Goal: Obtain resource: Obtain resource

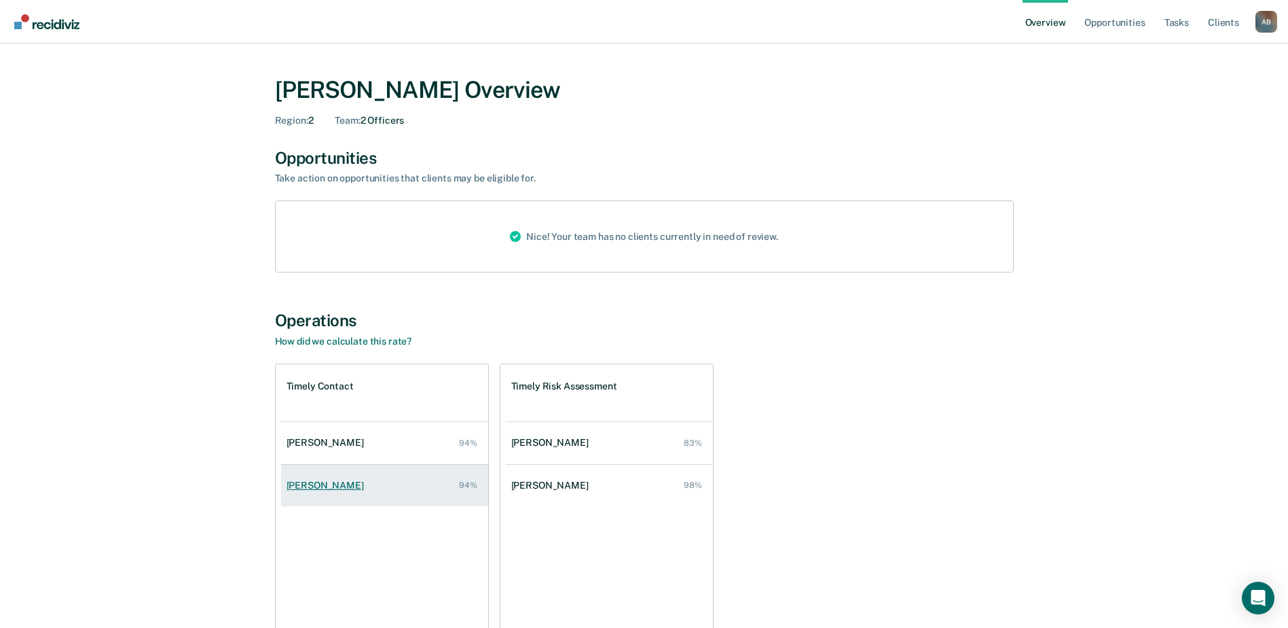
click at [315, 488] on div "Jacelyn Thompson" at bounding box center [328, 485] width 83 height 12
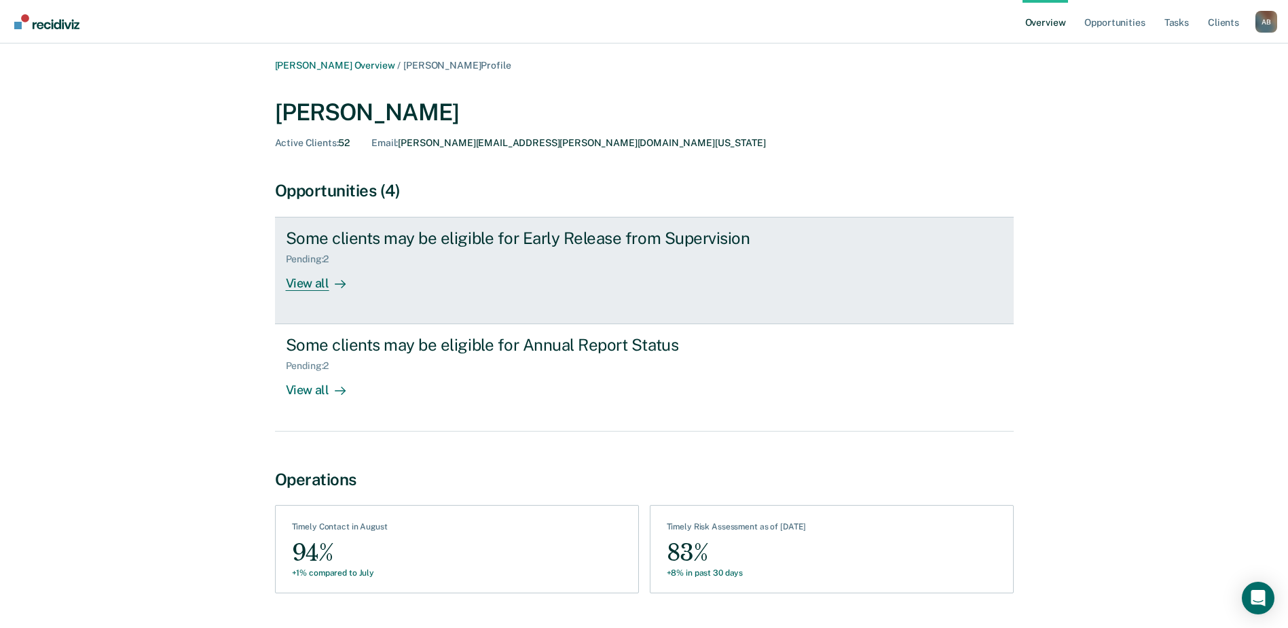
click at [555, 270] on div "Some clients may be eligible for Early Release from Supervision Pending : 2 Vie…" at bounding box center [540, 259] width 509 height 62
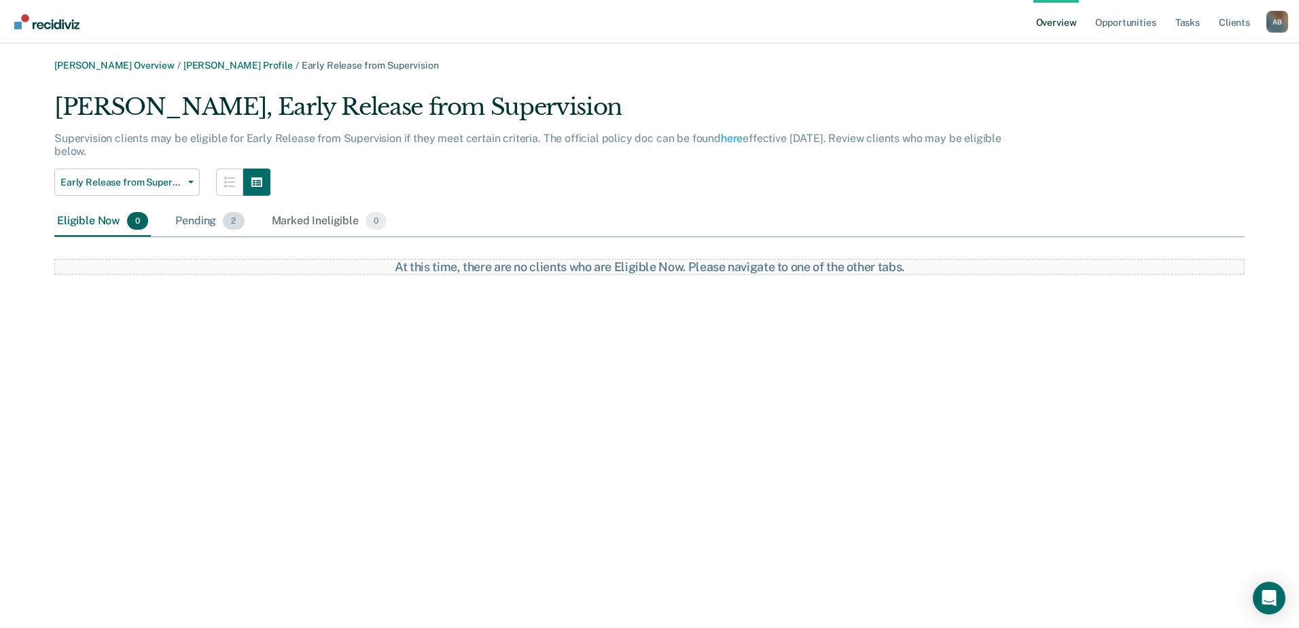
click at [225, 225] on span "2" at bounding box center [233, 221] width 21 height 18
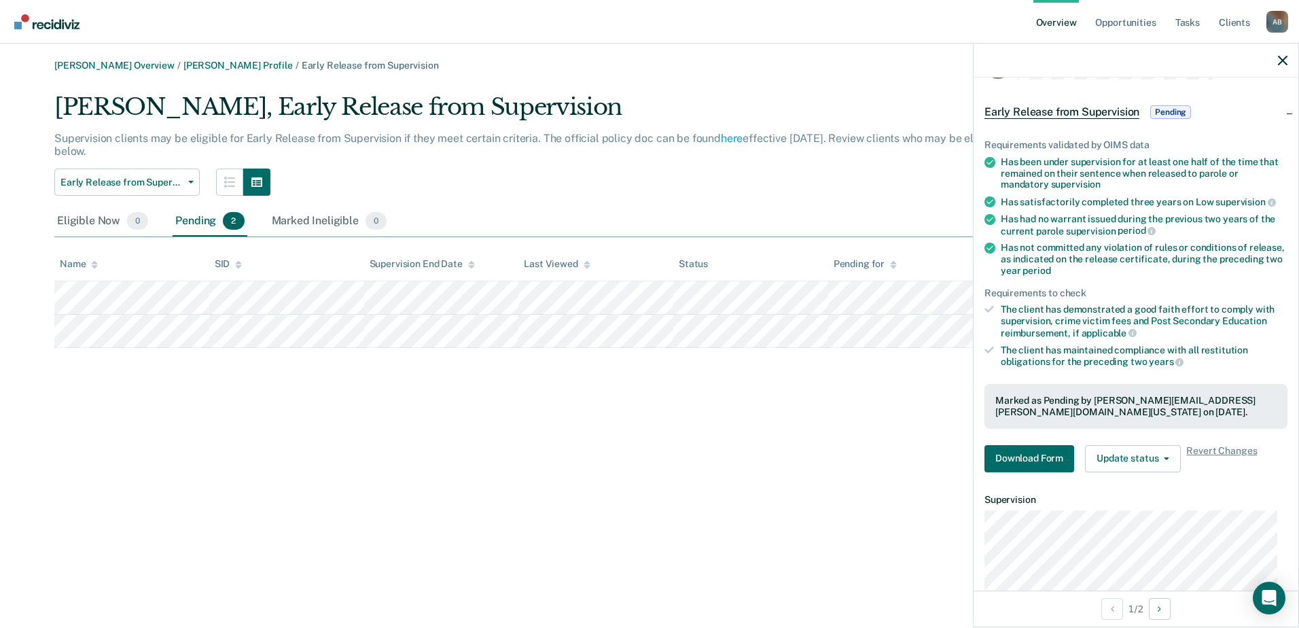
scroll to position [68, 0]
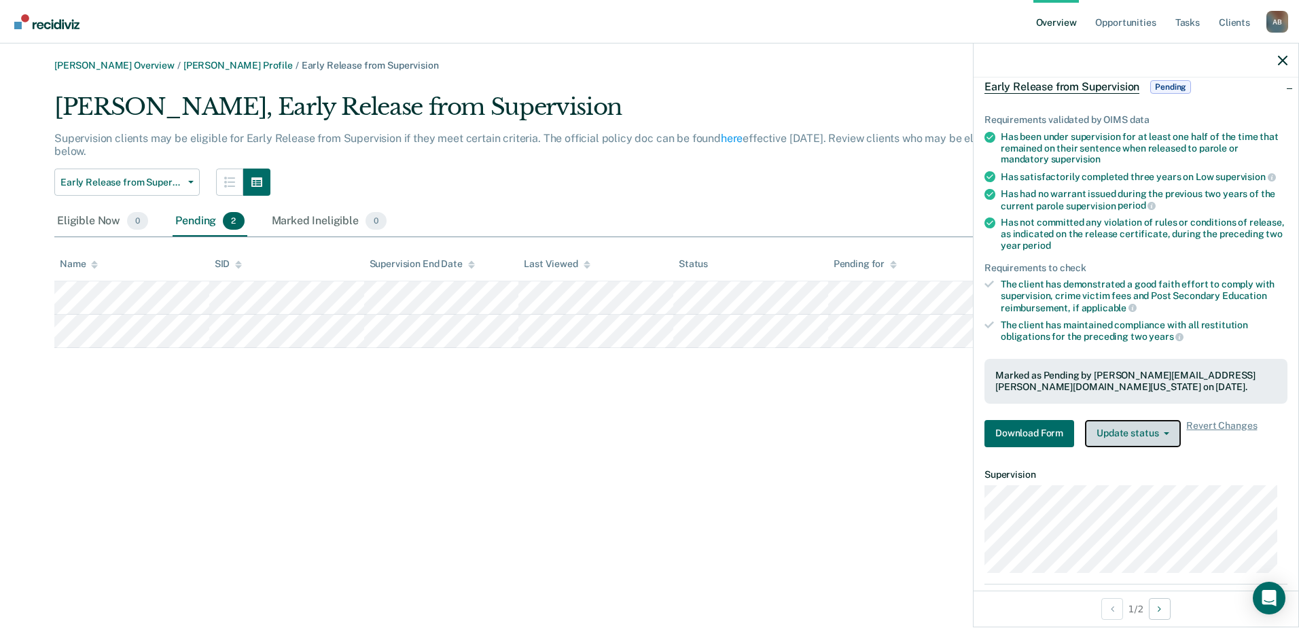
click at [1165, 432] on icon "button" at bounding box center [1165, 433] width 5 height 3
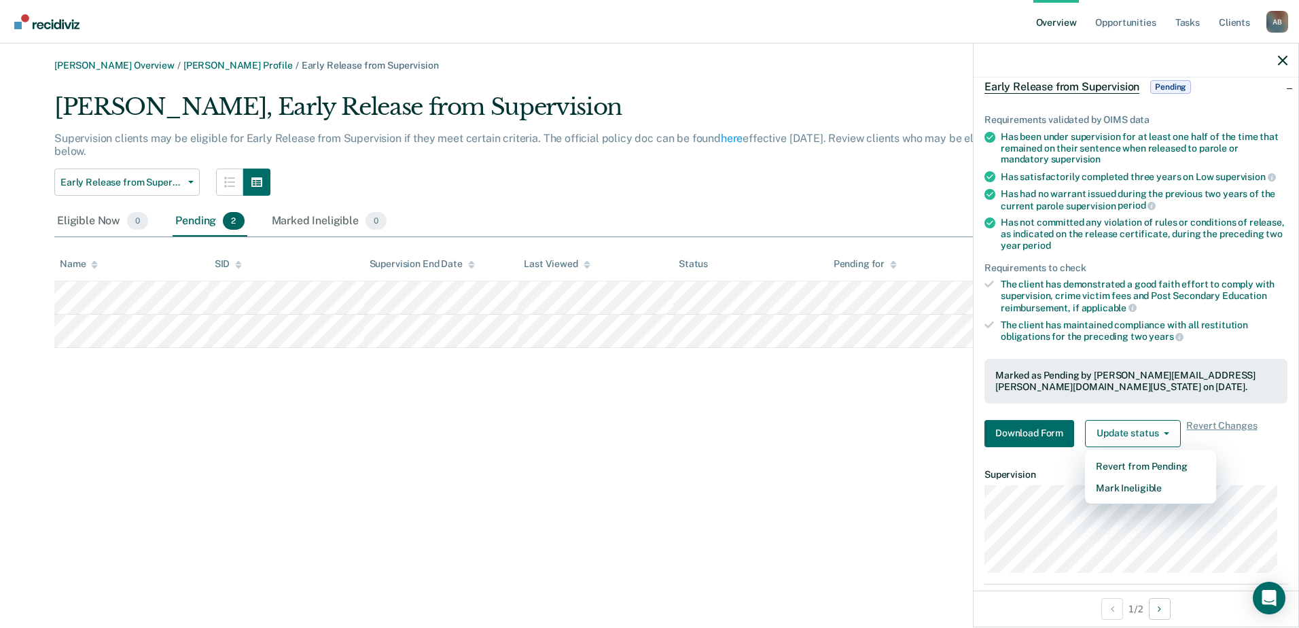
click at [746, 412] on div "Alyssa Barton Overview / Jacelyn Thompson Profile / Early Release from Supervis…" at bounding box center [649, 322] width 1266 height 524
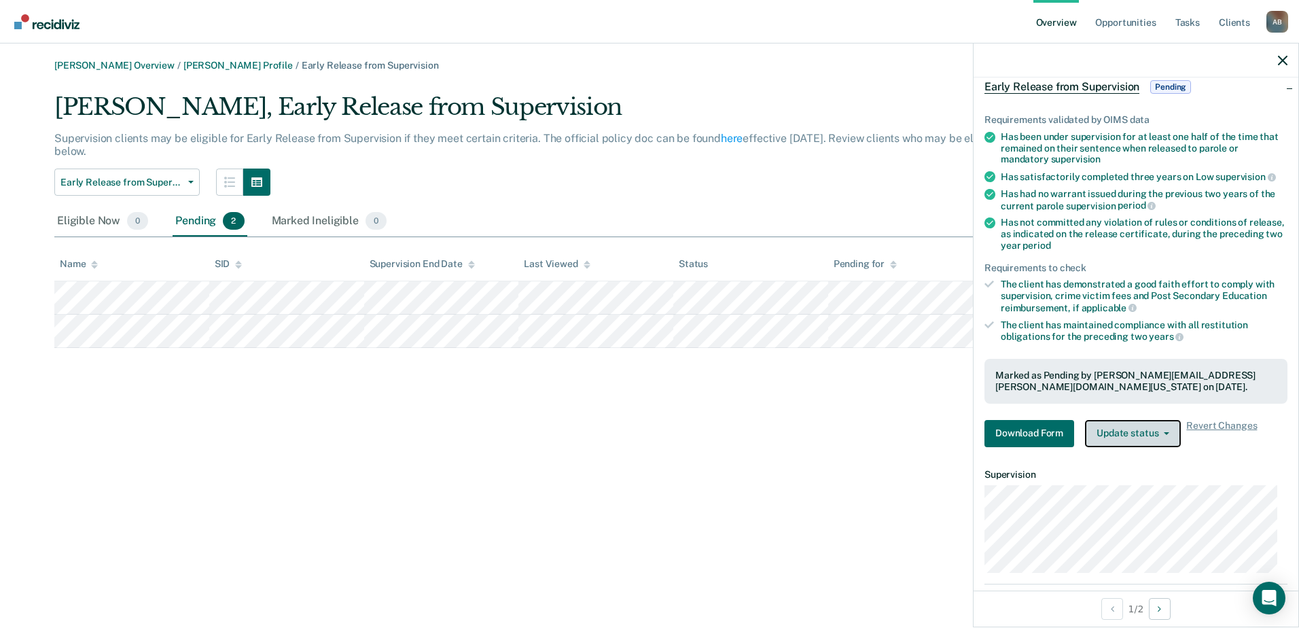
click at [1133, 433] on button "Update status" at bounding box center [1133, 433] width 96 height 27
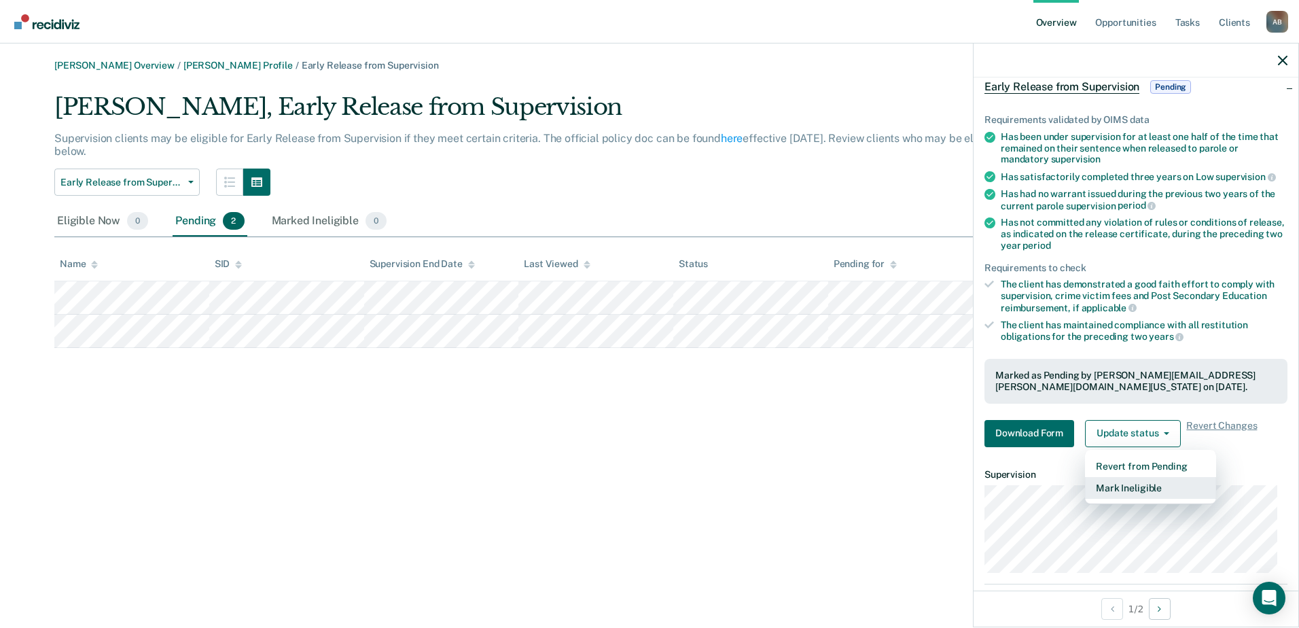
click at [1108, 488] on button "Mark Ineligible" at bounding box center [1150, 488] width 131 height 22
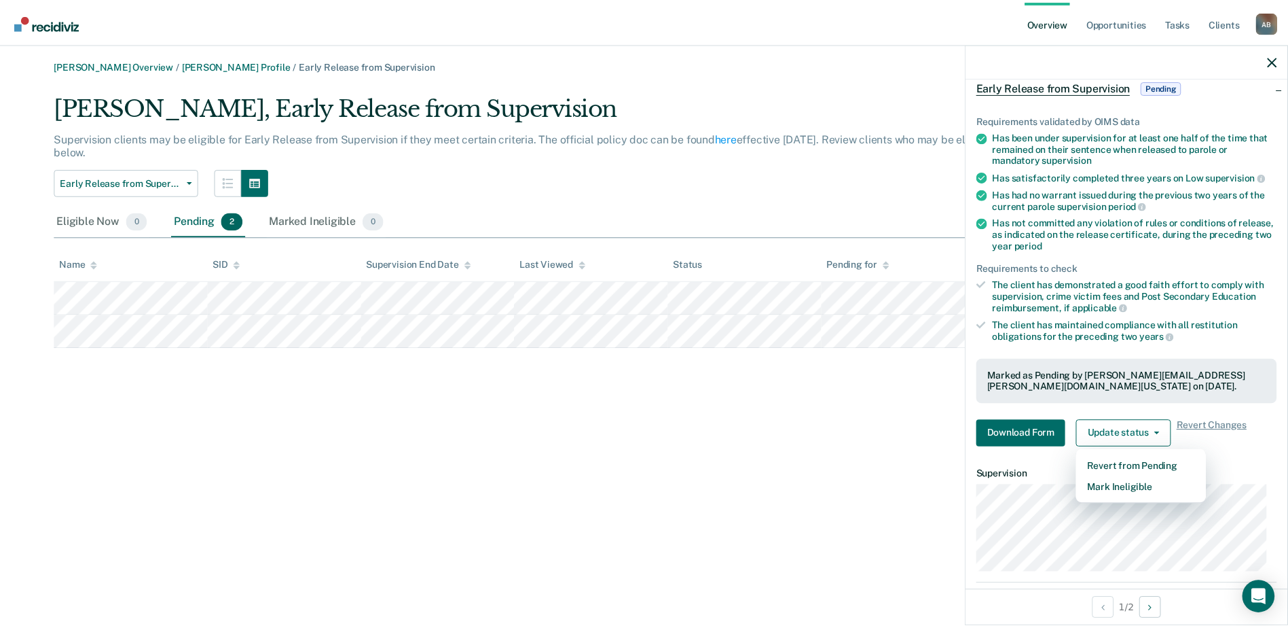
scroll to position [0, 0]
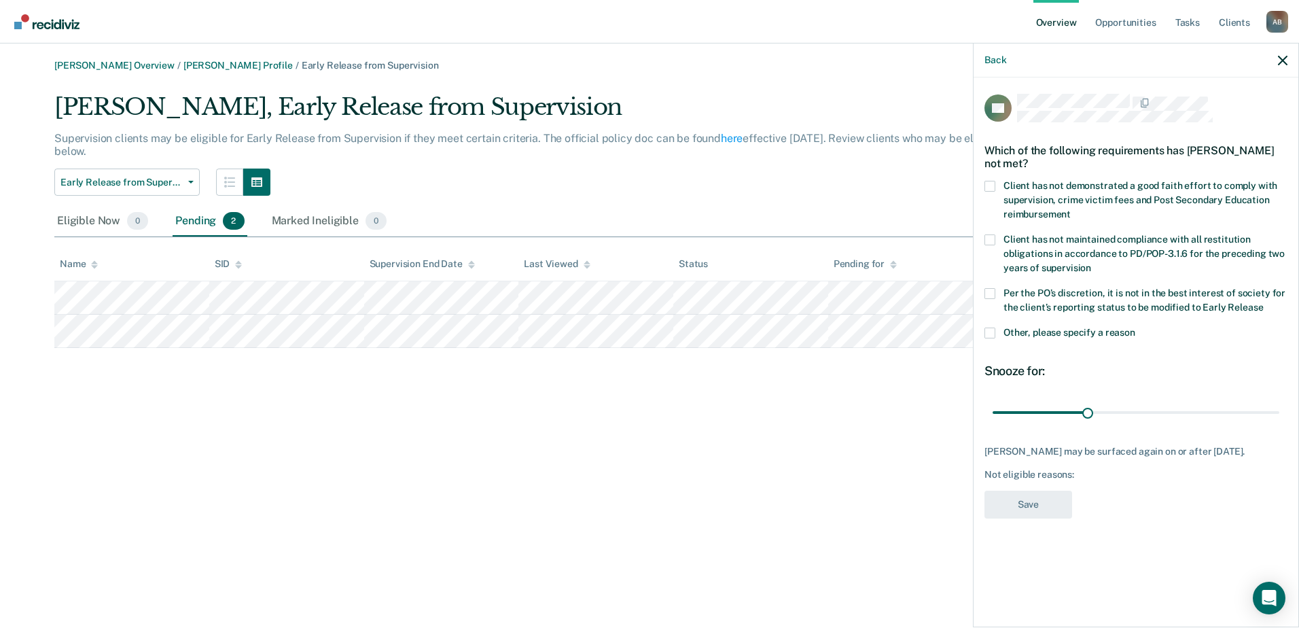
click at [988, 335] on span at bounding box center [989, 332] width 11 height 11
click at [1135, 327] on input "Other, please specify a reason" at bounding box center [1135, 327] width 0 height 0
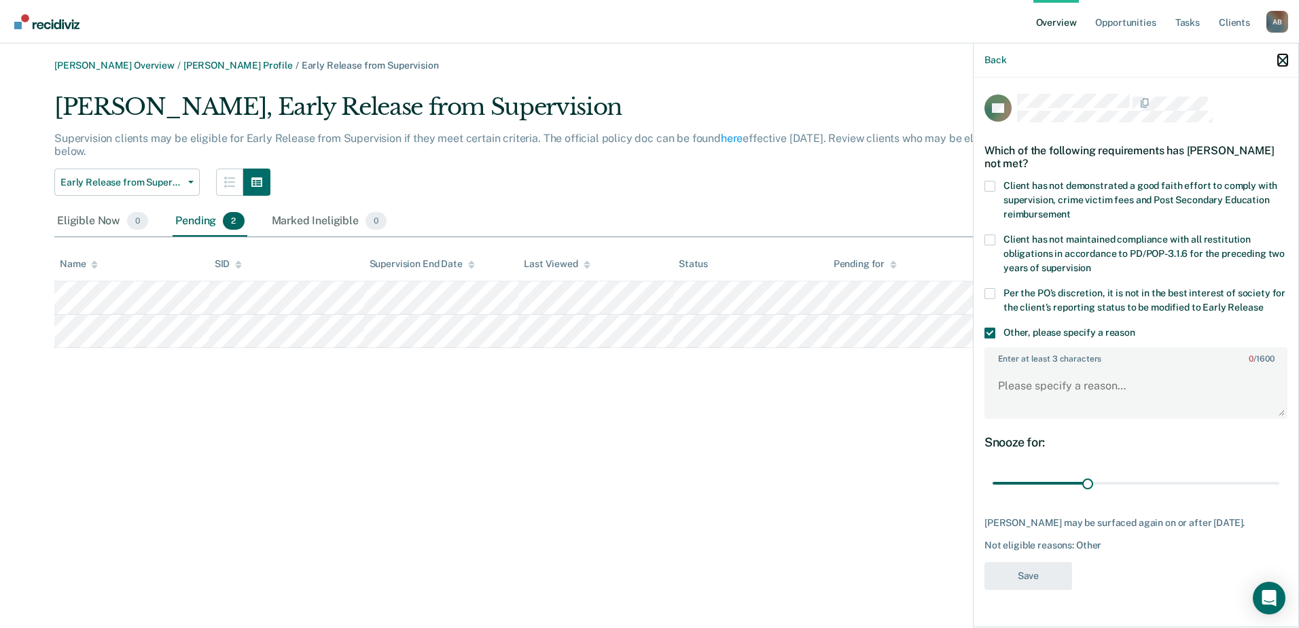
click at [1281, 60] on icon "button" at bounding box center [1282, 61] width 10 height 10
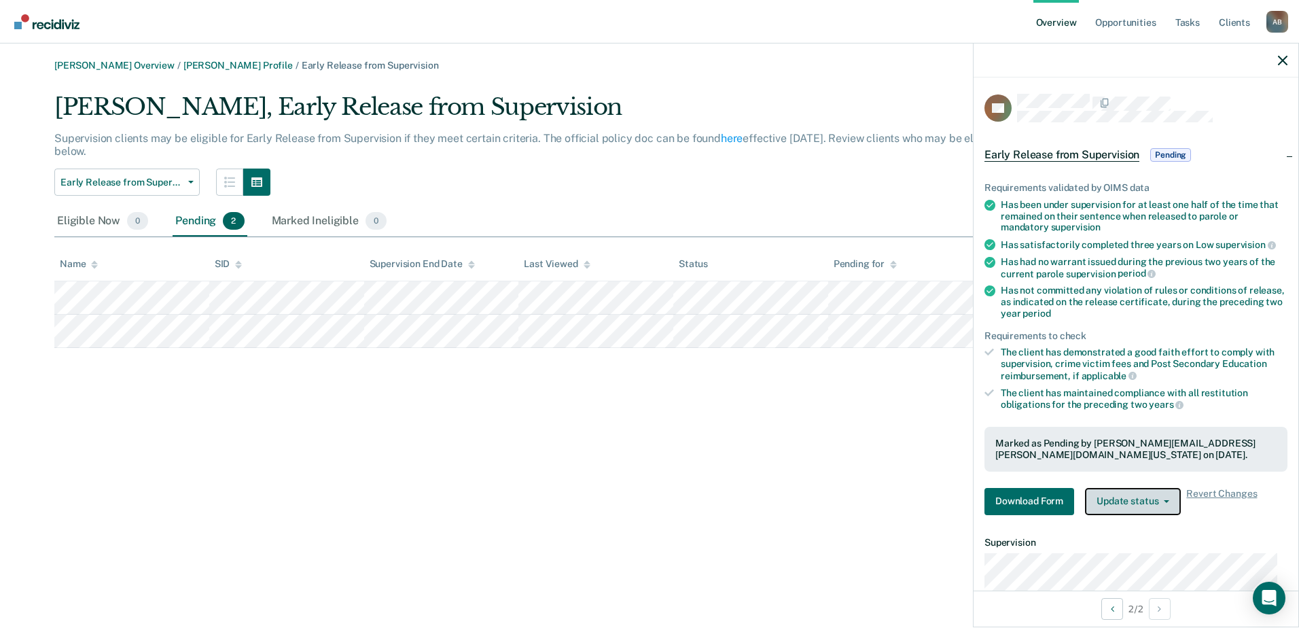
click at [1171, 502] on button "Update status" at bounding box center [1133, 501] width 96 height 27
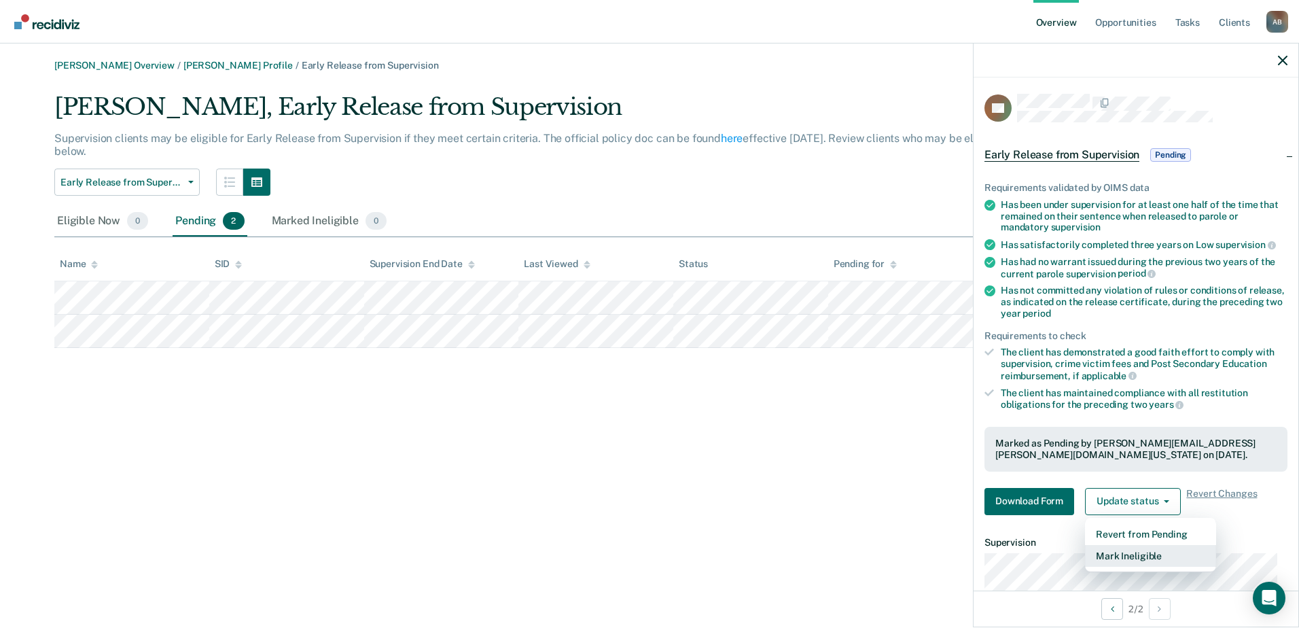
click at [1153, 550] on button "Mark Ineligible" at bounding box center [1150, 556] width 131 height 22
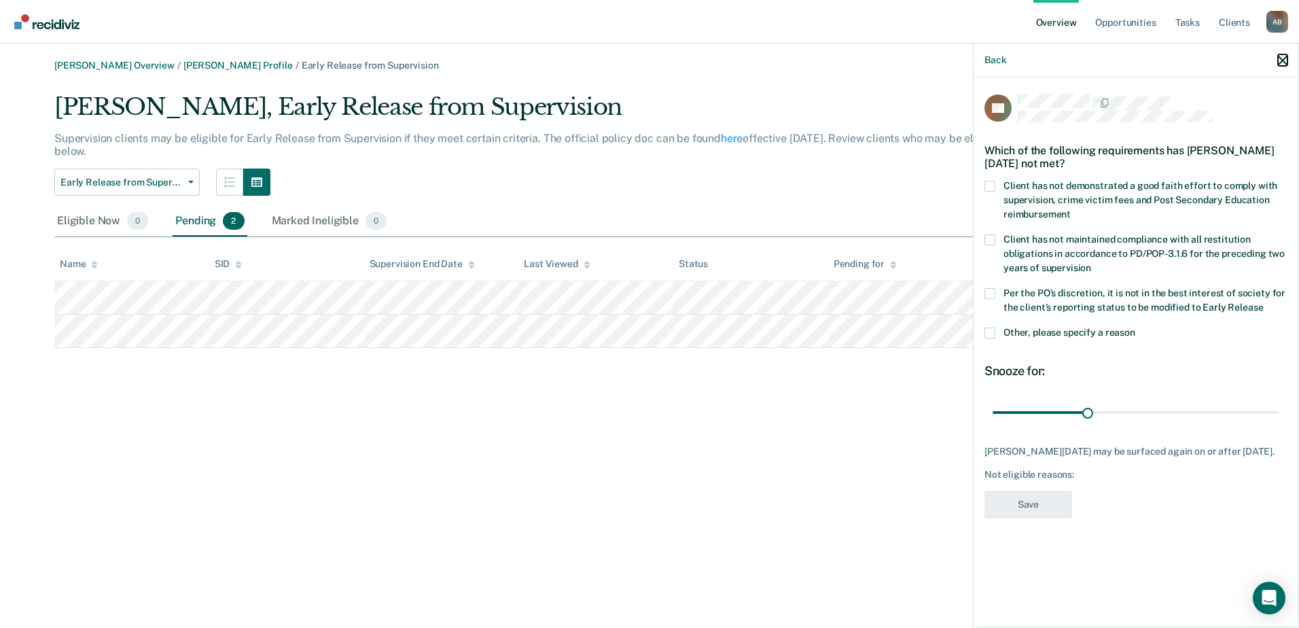
click at [1279, 60] on icon "button" at bounding box center [1282, 61] width 10 height 10
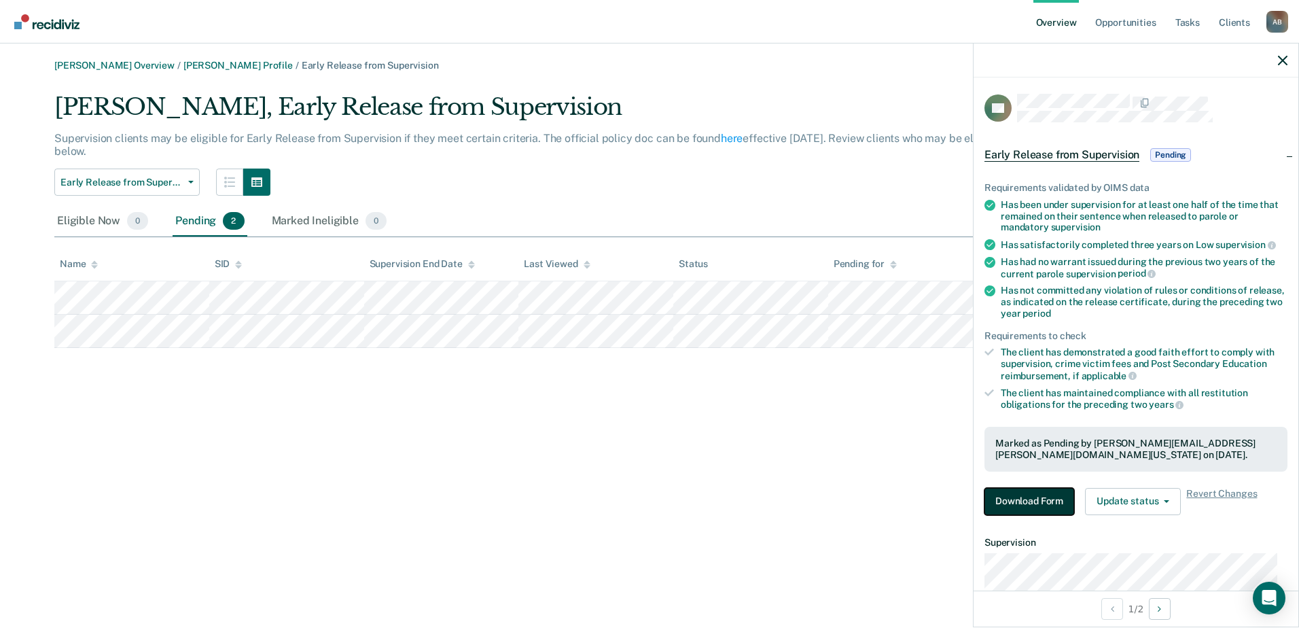
click at [1038, 504] on button "Download Form" at bounding box center [1029, 501] width 90 height 27
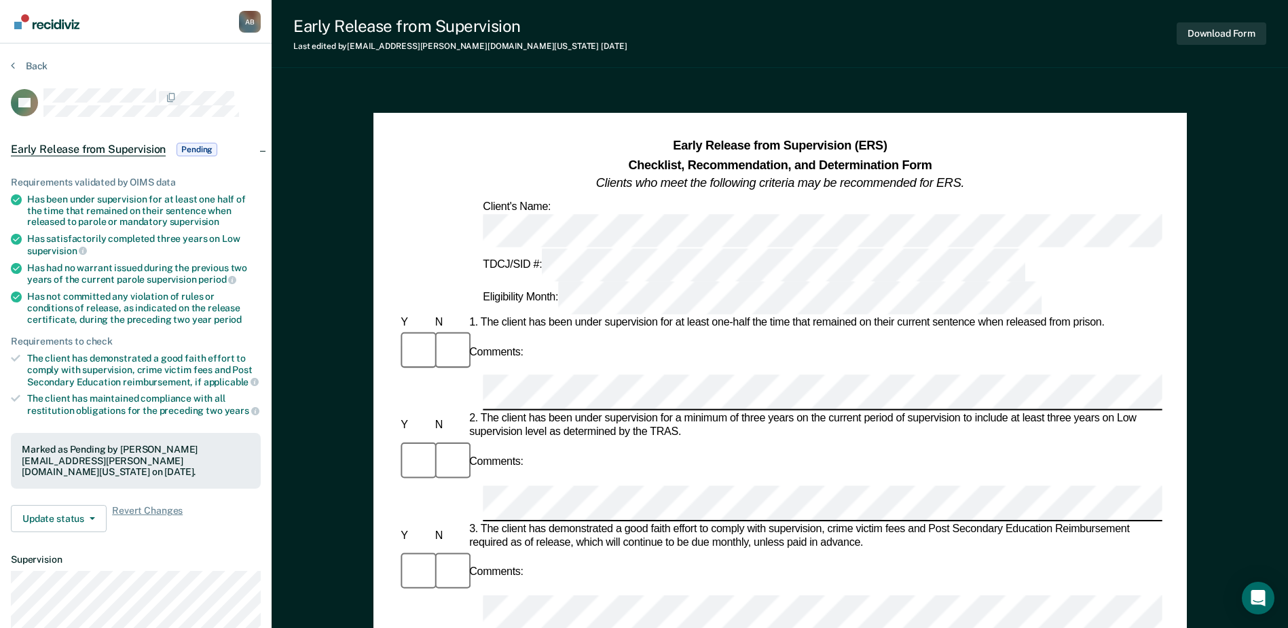
scroll to position [204, 0]
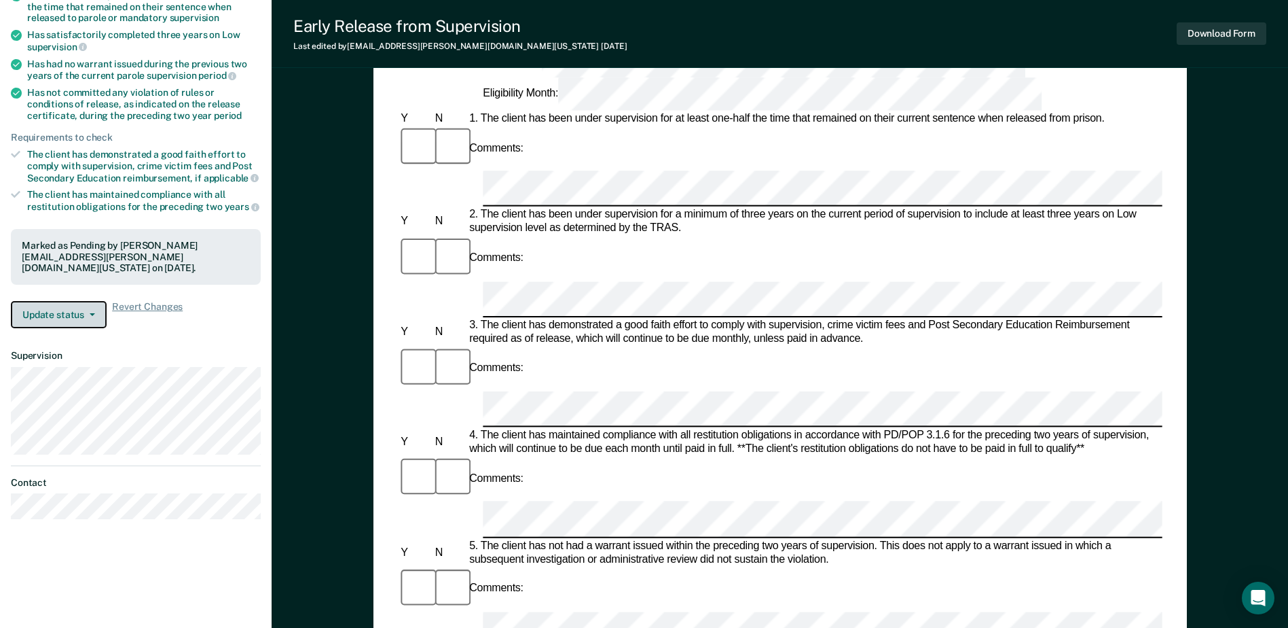
click at [96, 304] on button "Update status" at bounding box center [59, 314] width 96 height 27
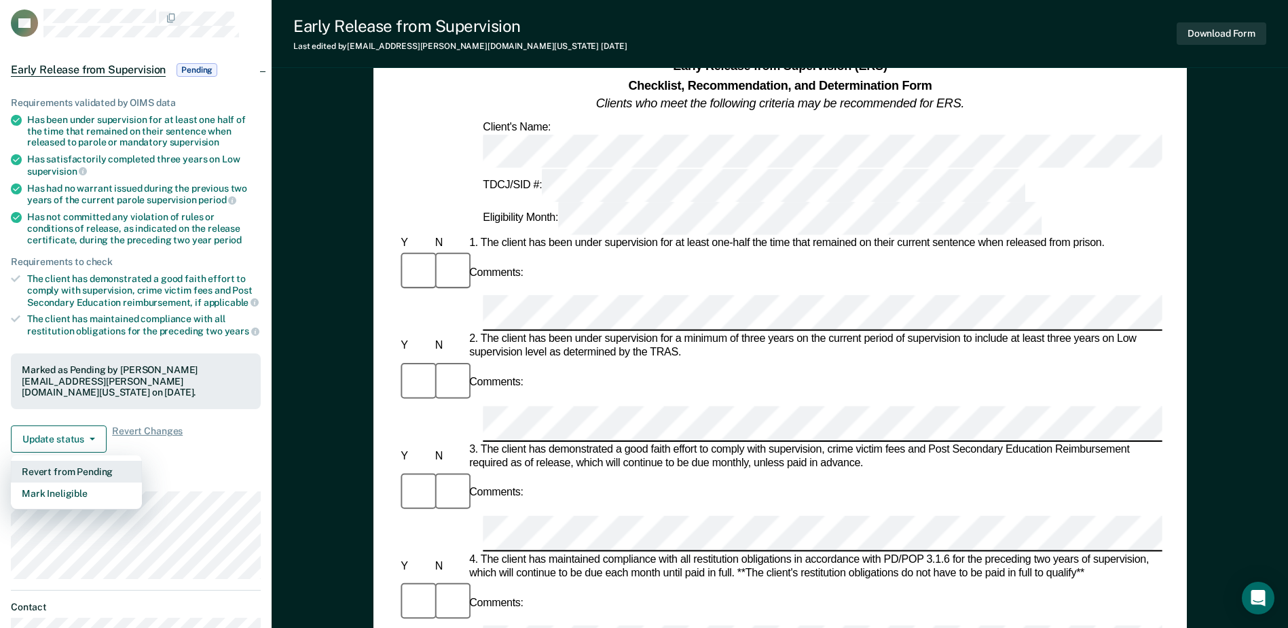
scroll to position [68, 0]
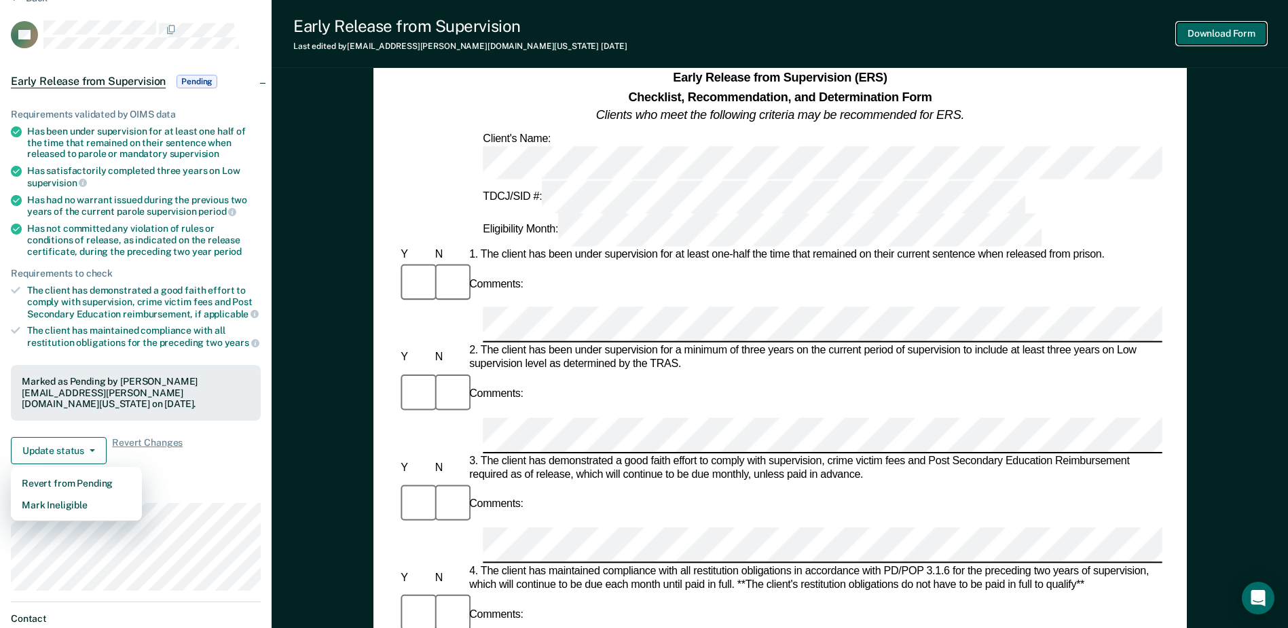
click at [1213, 37] on button "Download Form" at bounding box center [1222, 33] width 90 height 22
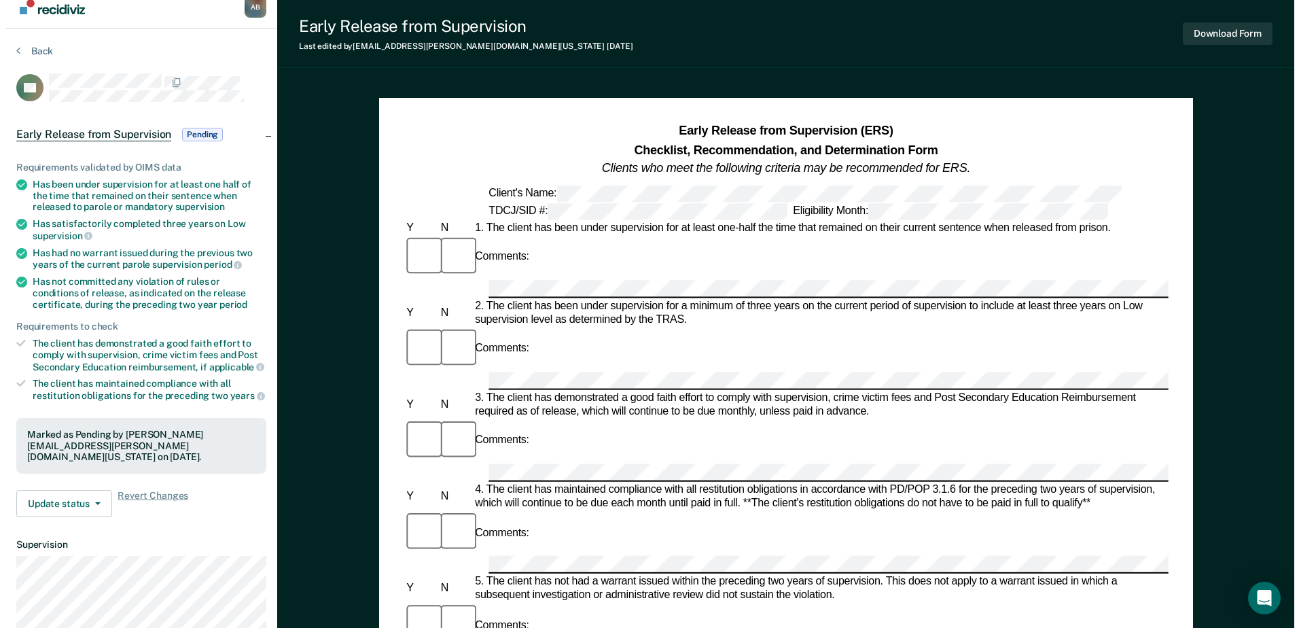
scroll to position [0, 0]
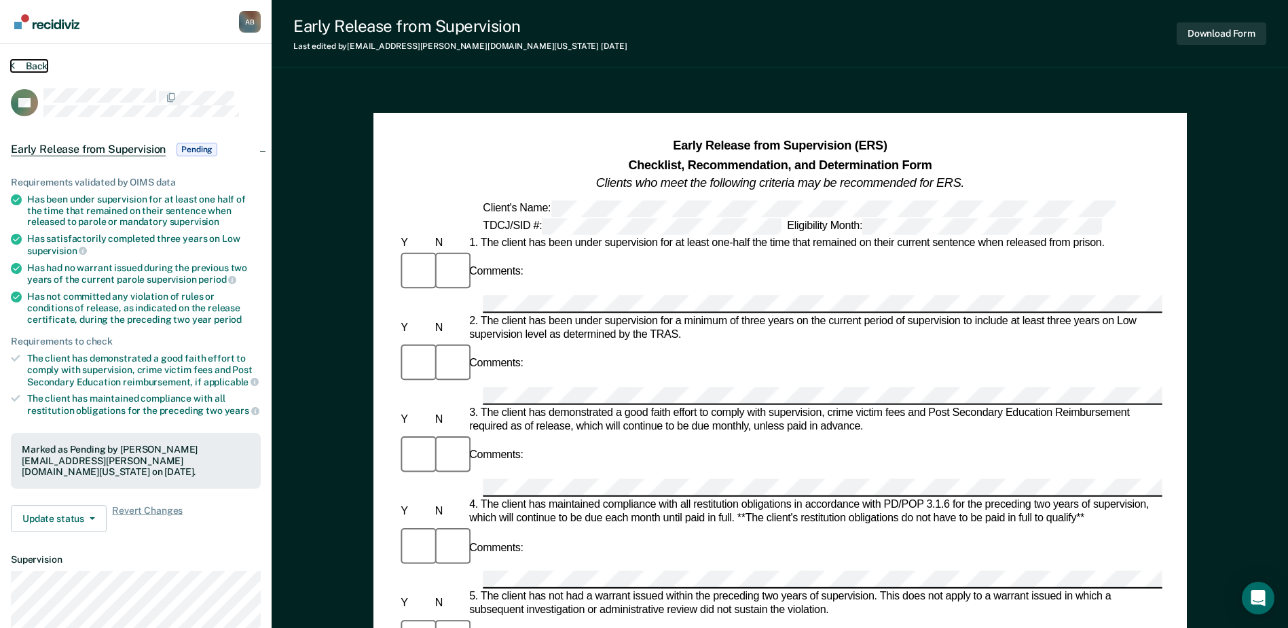
click at [31, 68] on button "Back" at bounding box center [29, 66] width 37 height 12
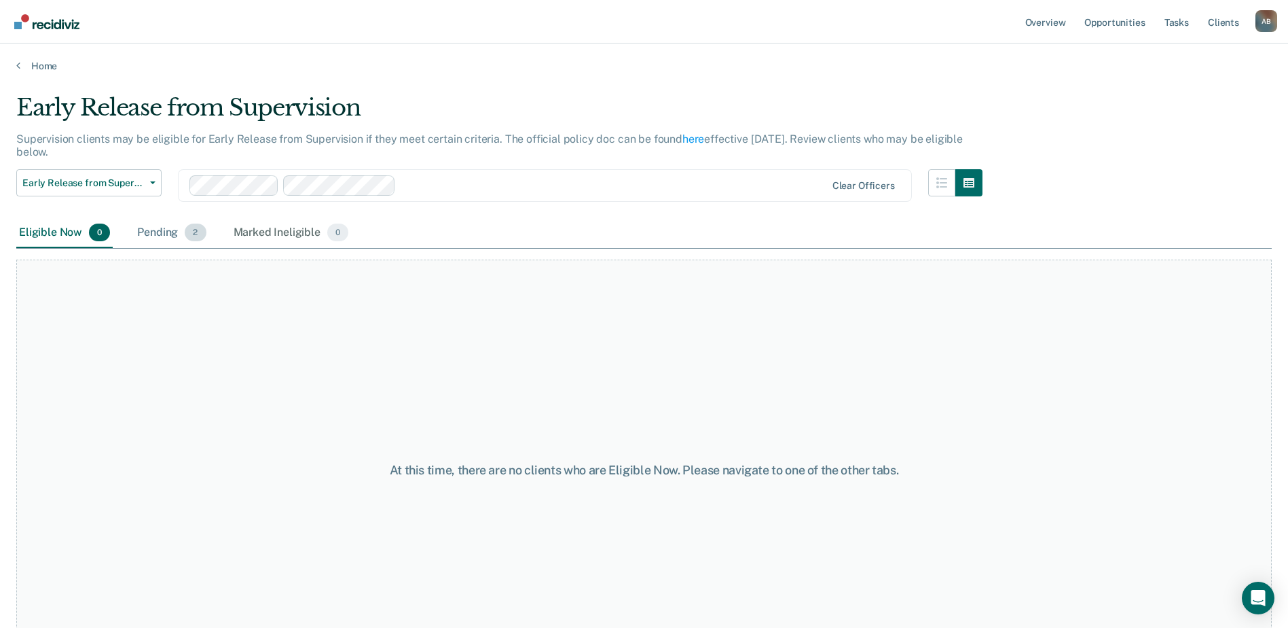
click at [175, 240] on div "Pending 2" at bounding box center [171, 233] width 74 height 30
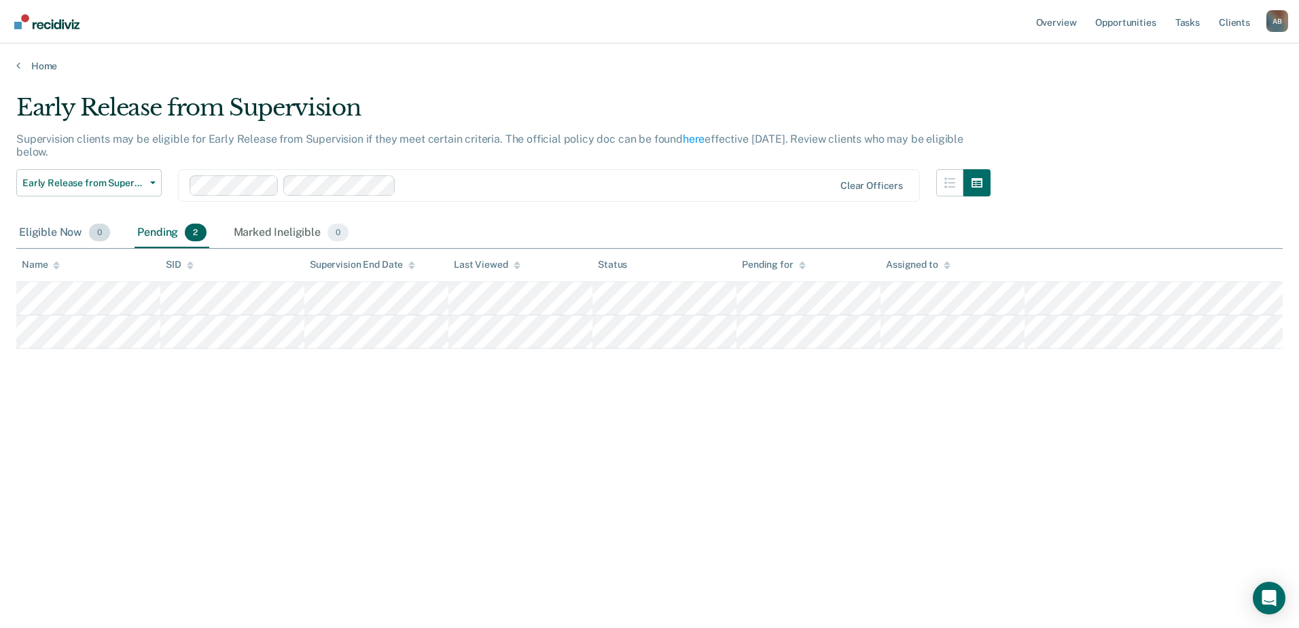
click at [53, 232] on div "Eligible Now 0" at bounding box center [64, 233] width 96 height 30
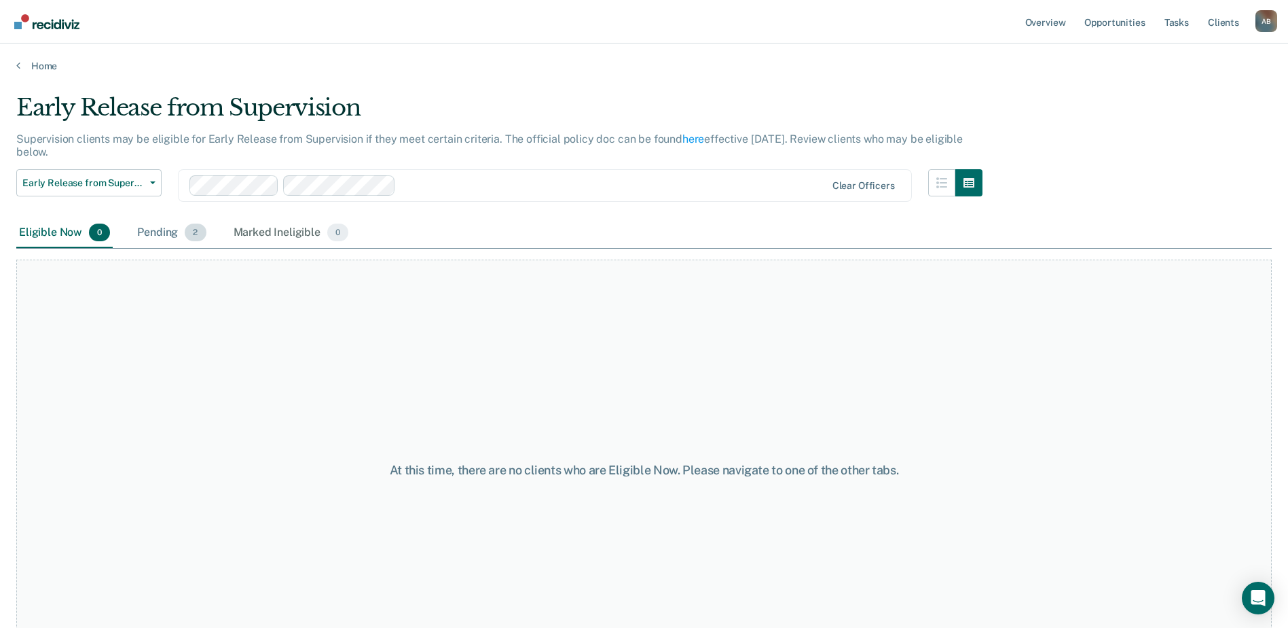
click at [162, 232] on div "Pending 2" at bounding box center [171, 233] width 74 height 30
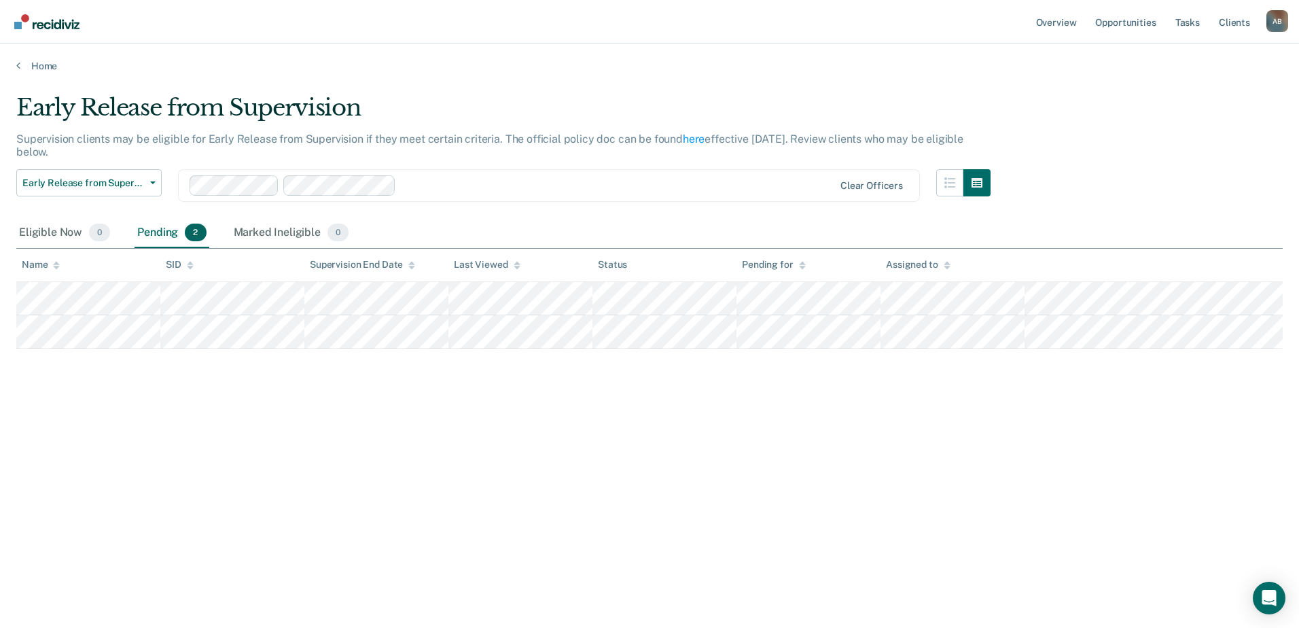
click at [1270, 29] on div "A B" at bounding box center [1277, 21] width 22 height 22
click at [1173, 94] on link "Log Out" at bounding box center [1221, 90] width 109 height 12
